Goal: Find specific page/section: Find specific page/section

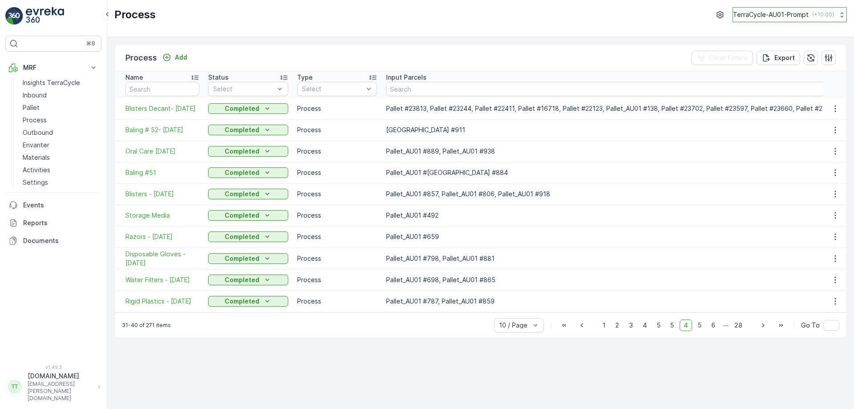
click at [742, 15] on p "TerraCycle-AU01-Prompt" at bounding box center [771, 14] width 76 height 9
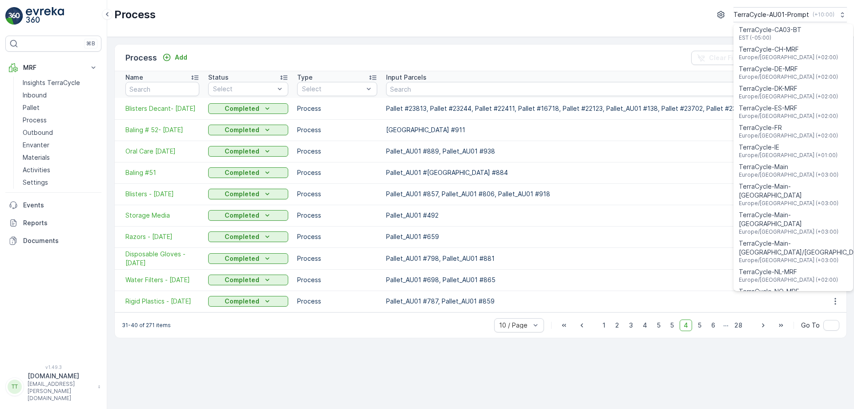
scroll to position [232, 0]
click at [779, 305] on span "TerraCycle-NZ01-TripleP" at bounding box center [775, 309] width 74 height 9
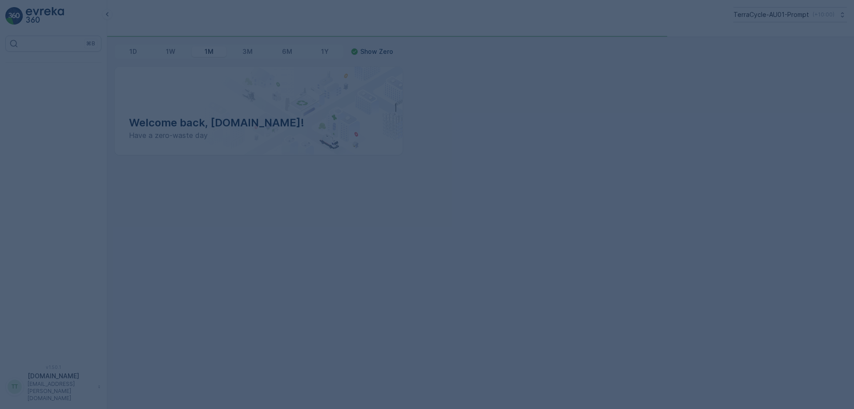
click at [64, 69] on div at bounding box center [427, 204] width 854 height 409
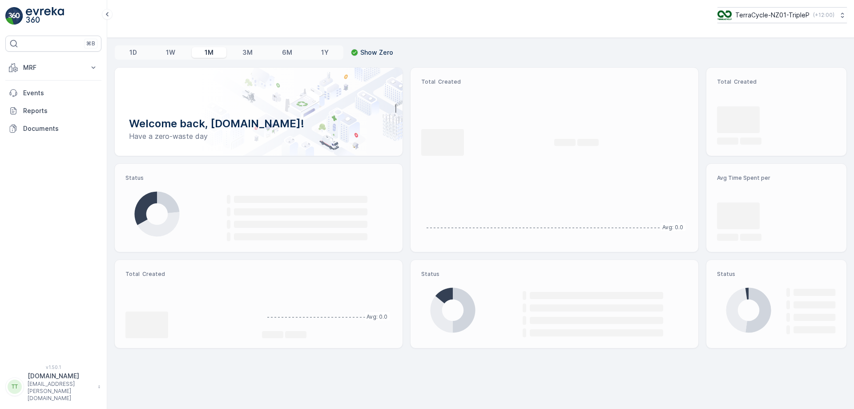
click at [64, 69] on p "MRF" at bounding box center [53, 67] width 60 height 9
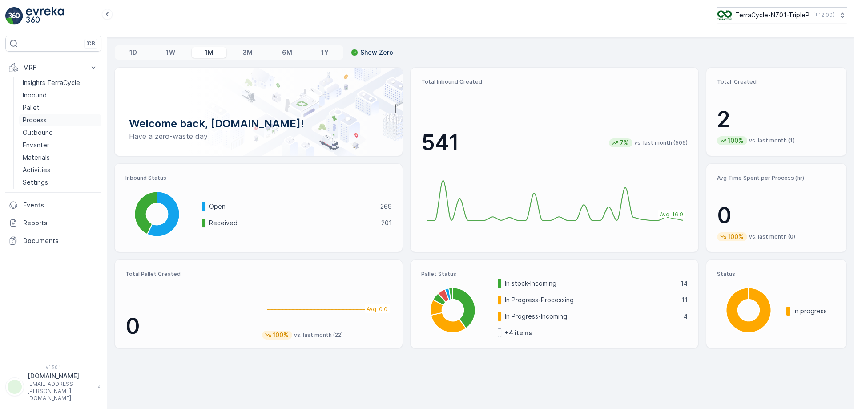
click at [60, 119] on link "Process" at bounding box center [60, 120] width 82 height 12
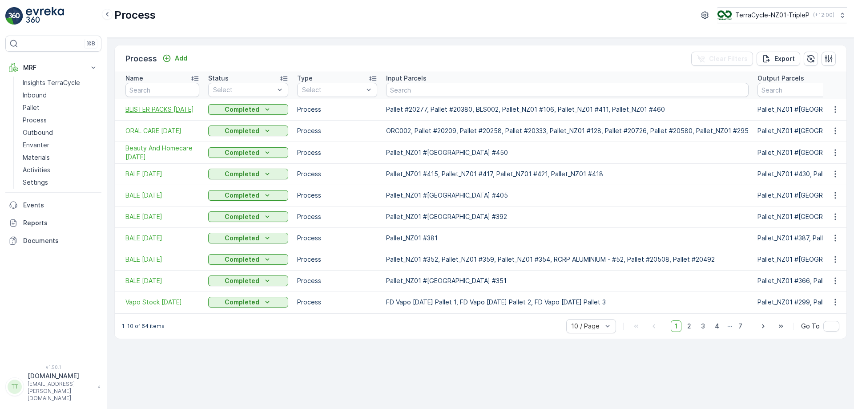
click at [151, 110] on span "BLISTER PACKS 8/09/2025" at bounding box center [162, 109] width 74 height 9
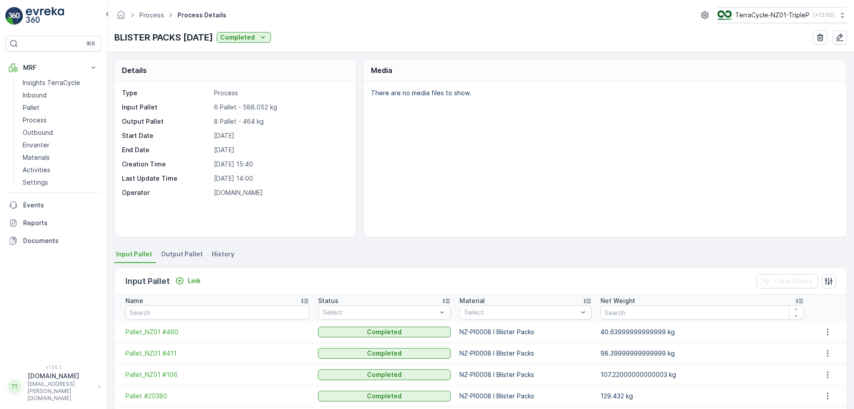
click at [190, 257] on span "Output Pallet" at bounding box center [182, 253] width 42 height 9
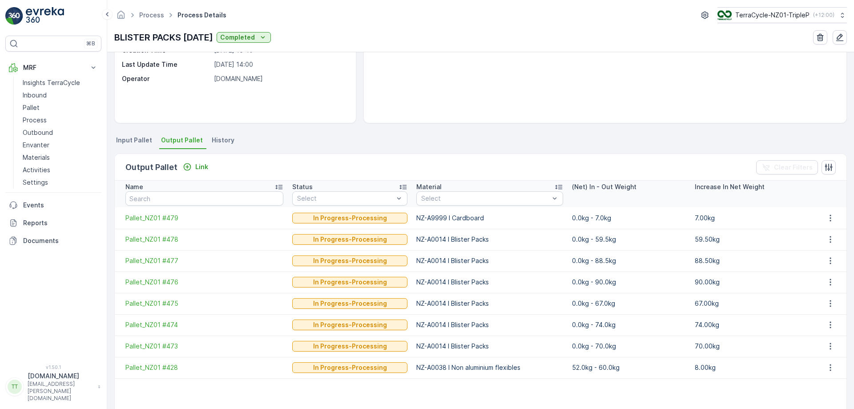
scroll to position [114, 0]
drag, startPoint x: 172, startPoint y: 217, endPoint x: 154, endPoint y: 241, distance: 28.9
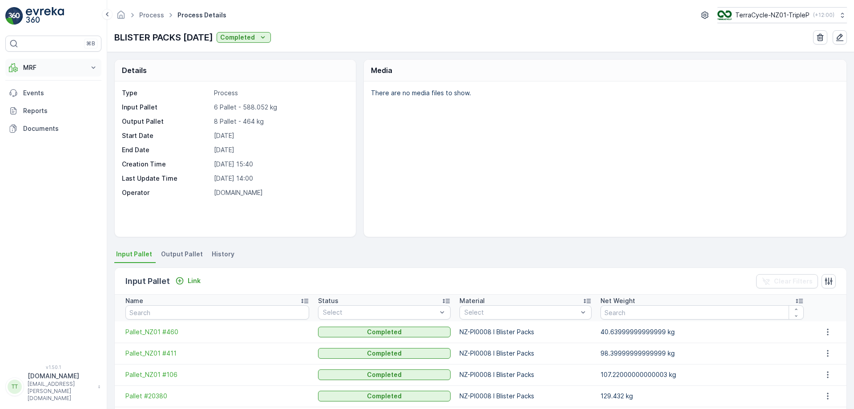
click at [72, 74] on button "MRF" at bounding box center [53, 68] width 96 height 18
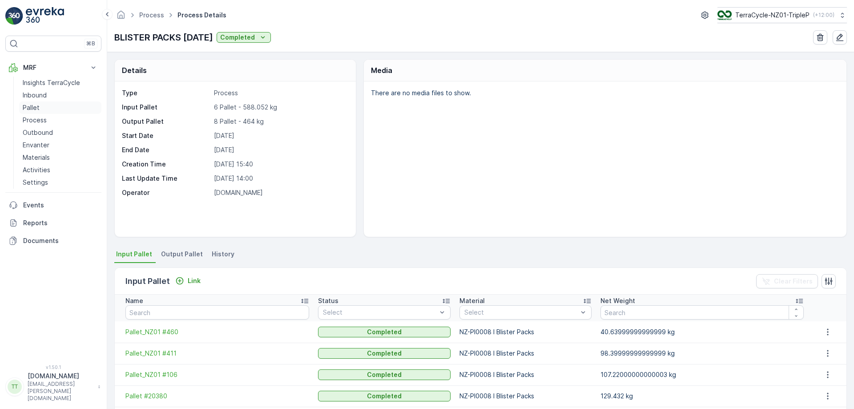
click at [50, 105] on link "Pallet" at bounding box center [60, 107] width 82 height 12
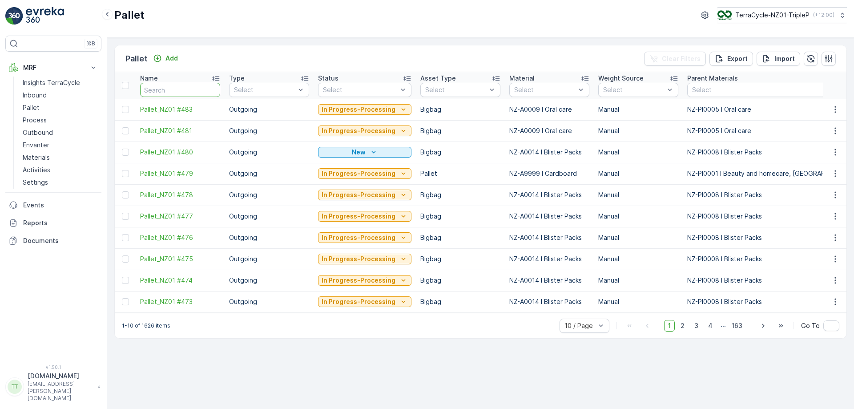
paste input "Pallet_NZ01 #480"
click at [180, 92] on input "text" at bounding box center [180, 90] width 80 height 14
type input "Pallet_NZ01 #480"
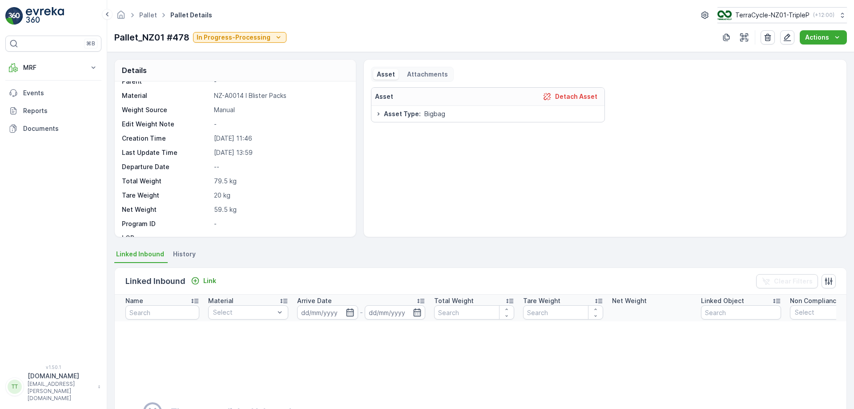
scroll to position [25, 0]
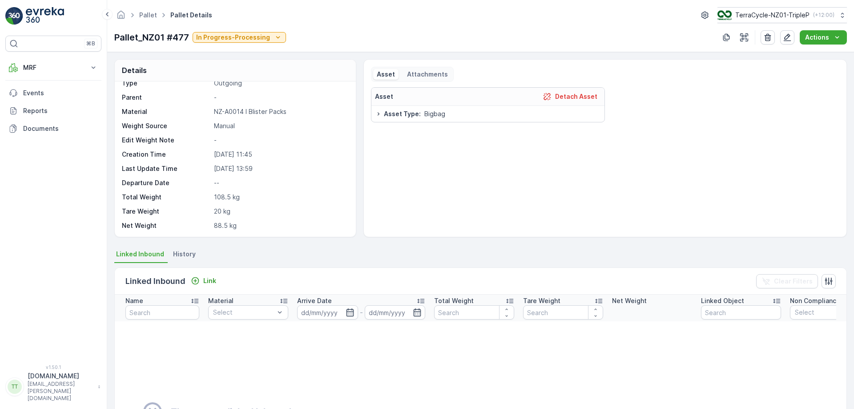
scroll to position [10, 0]
